Goal: Task Accomplishment & Management: Use online tool/utility

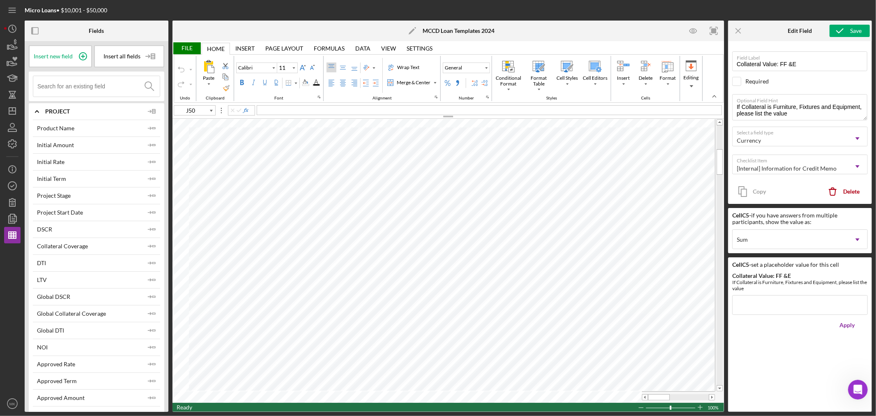
scroll to position [7621, 0]
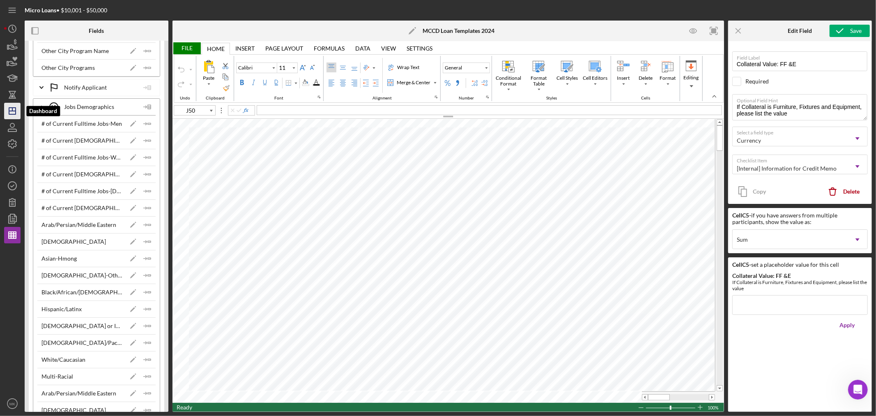
click at [12, 111] on line "button" at bounding box center [12, 109] width 0 height 3
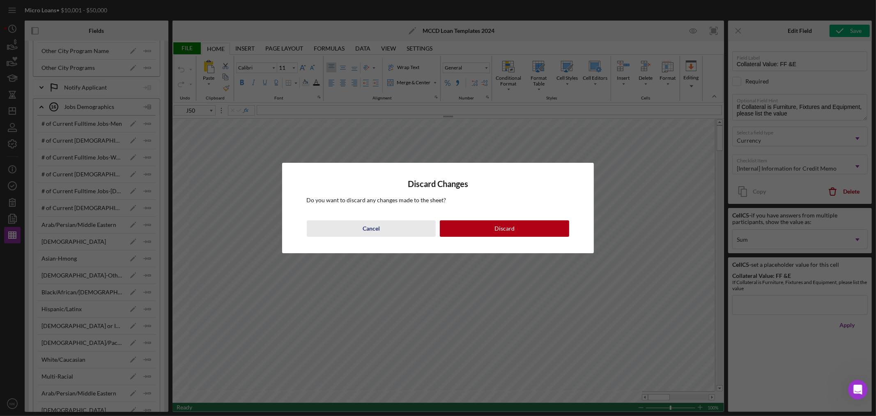
click at [373, 224] on div "Cancel" at bounding box center [371, 228] width 17 height 16
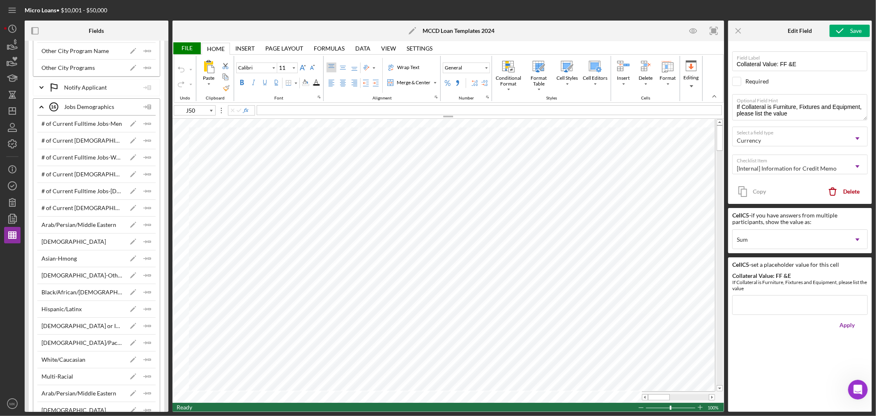
click at [192, 48] on div "File" at bounding box center [187, 48] width 28 height 12
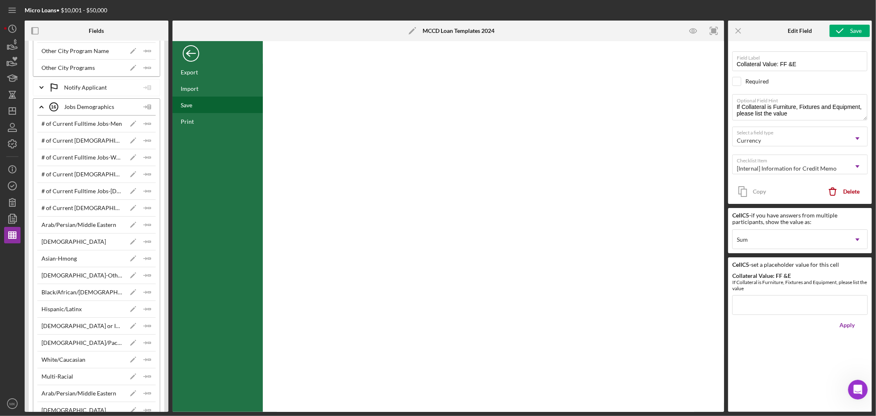
click at [185, 104] on div "Save" at bounding box center [187, 104] width 12 height 7
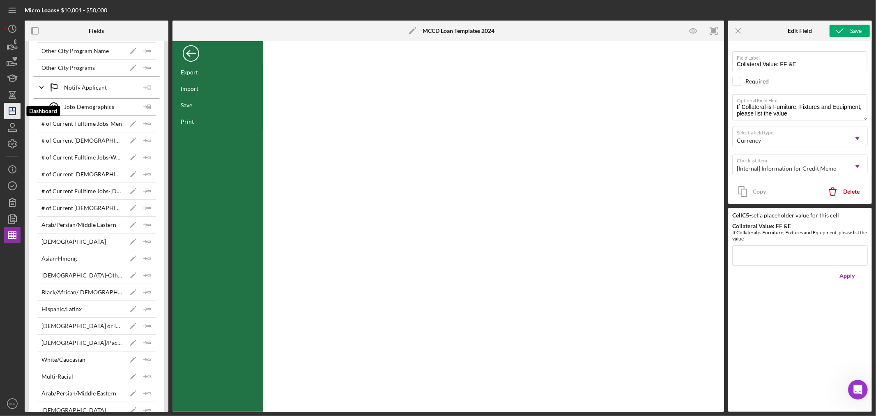
click at [11, 112] on icon "Icon/Dashboard" at bounding box center [12, 111] width 21 height 21
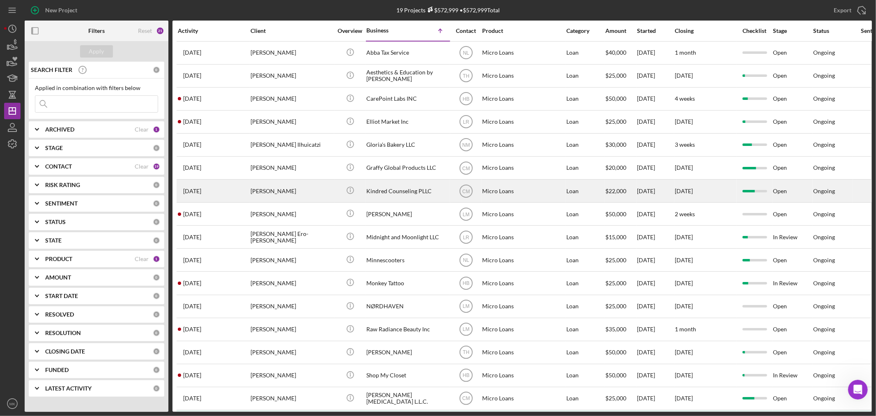
click at [404, 190] on div "Kindred Counseling PLLC" at bounding box center [407, 191] width 82 height 22
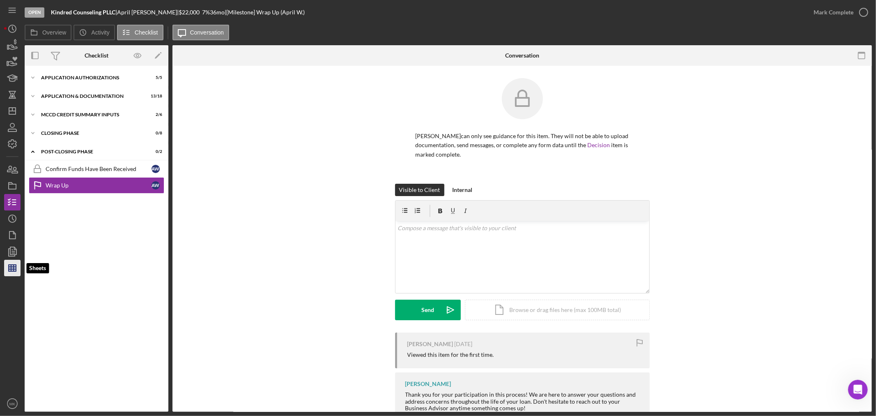
click at [13, 267] on icon "button" at bounding box center [12, 268] width 21 height 21
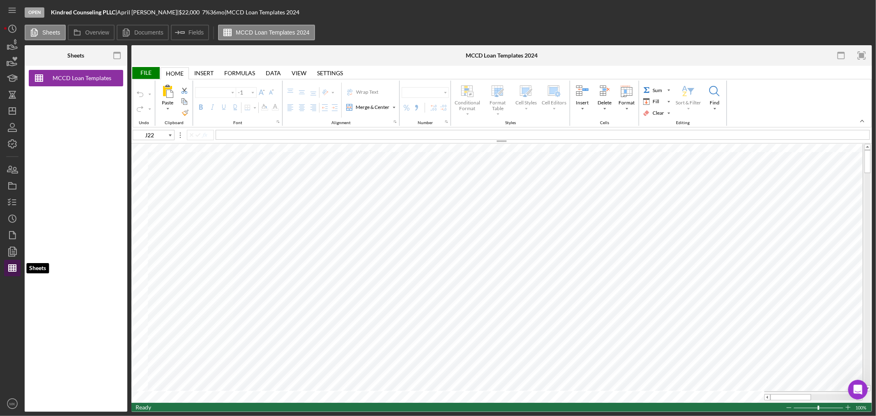
type input "Calibri"
type input "11"
